Goal: Task Accomplishment & Management: Use online tool/utility

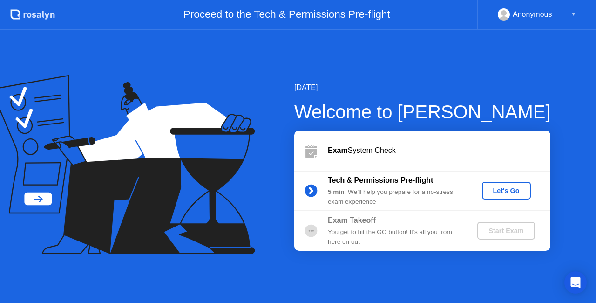
click at [509, 193] on div "Let's Go" at bounding box center [506, 190] width 41 height 7
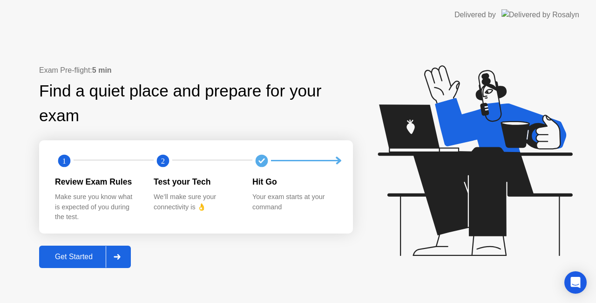
click at [68, 256] on div "Get Started" at bounding box center [74, 257] width 64 height 8
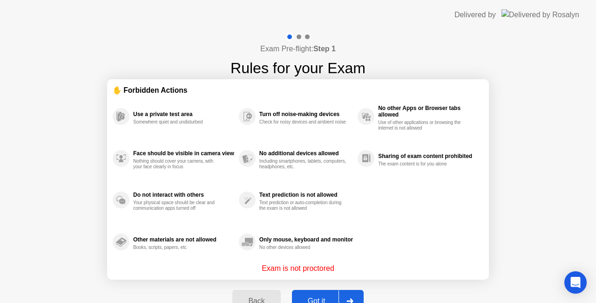
click at [310, 294] on button "Got it" at bounding box center [328, 301] width 72 height 22
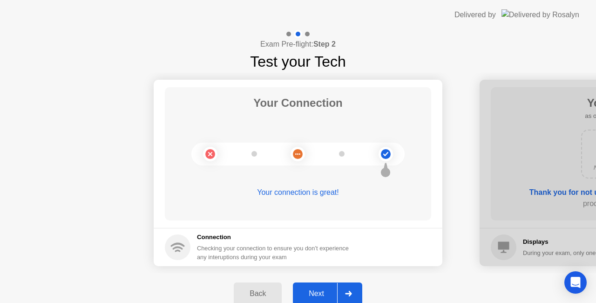
click at [321, 291] on div "Next" at bounding box center [316, 293] width 41 height 8
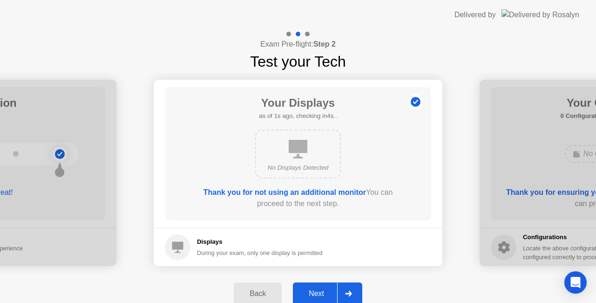
click at [312, 287] on button "Next" at bounding box center [327, 293] width 69 height 22
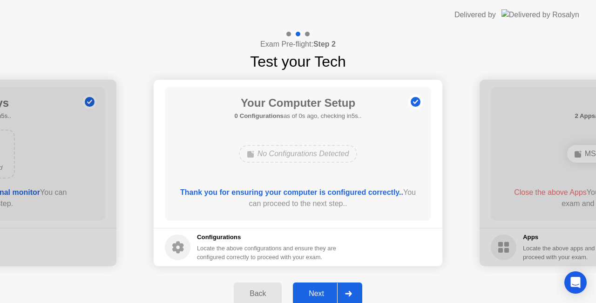
click at [312, 287] on button "Next" at bounding box center [327, 293] width 69 height 22
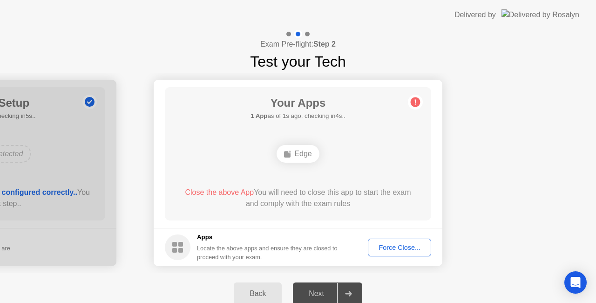
click at [222, 163] on div "Edge" at bounding box center [297, 153] width 213 height 25
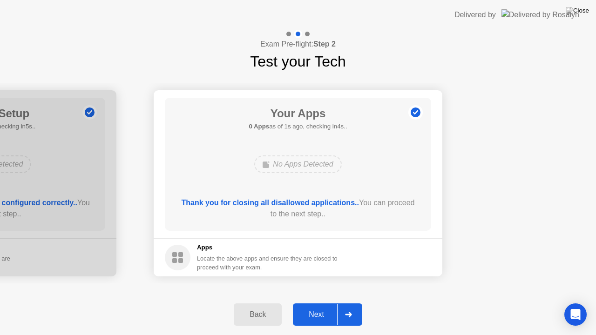
click at [321, 302] on div "Next" at bounding box center [316, 315] width 41 height 8
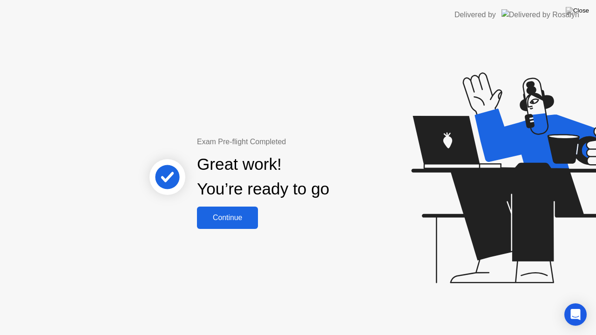
click at [222, 226] on button "Continue" at bounding box center [227, 218] width 61 height 22
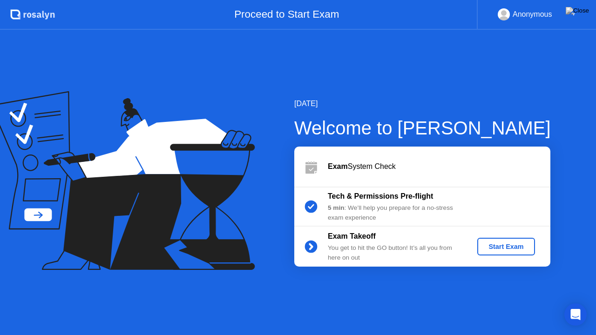
click at [503, 249] on div "Start Exam" at bounding box center [506, 246] width 50 height 7
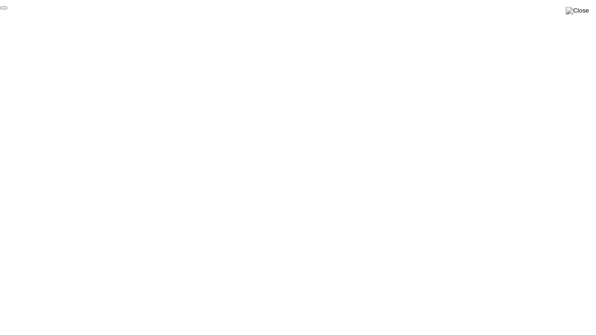
click div "End Proctoring Session"
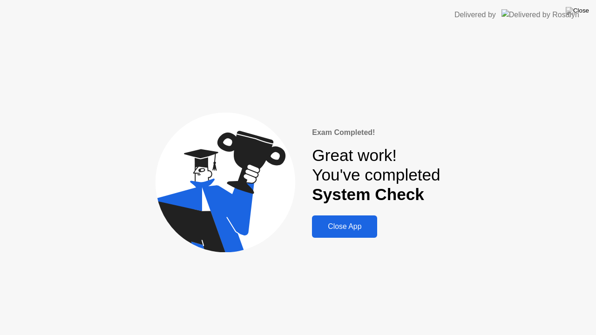
click at [344, 229] on div "Close App" at bounding box center [345, 227] width 60 height 8
